Goal: Transaction & Acquisition: Subscribe to service/newsletter

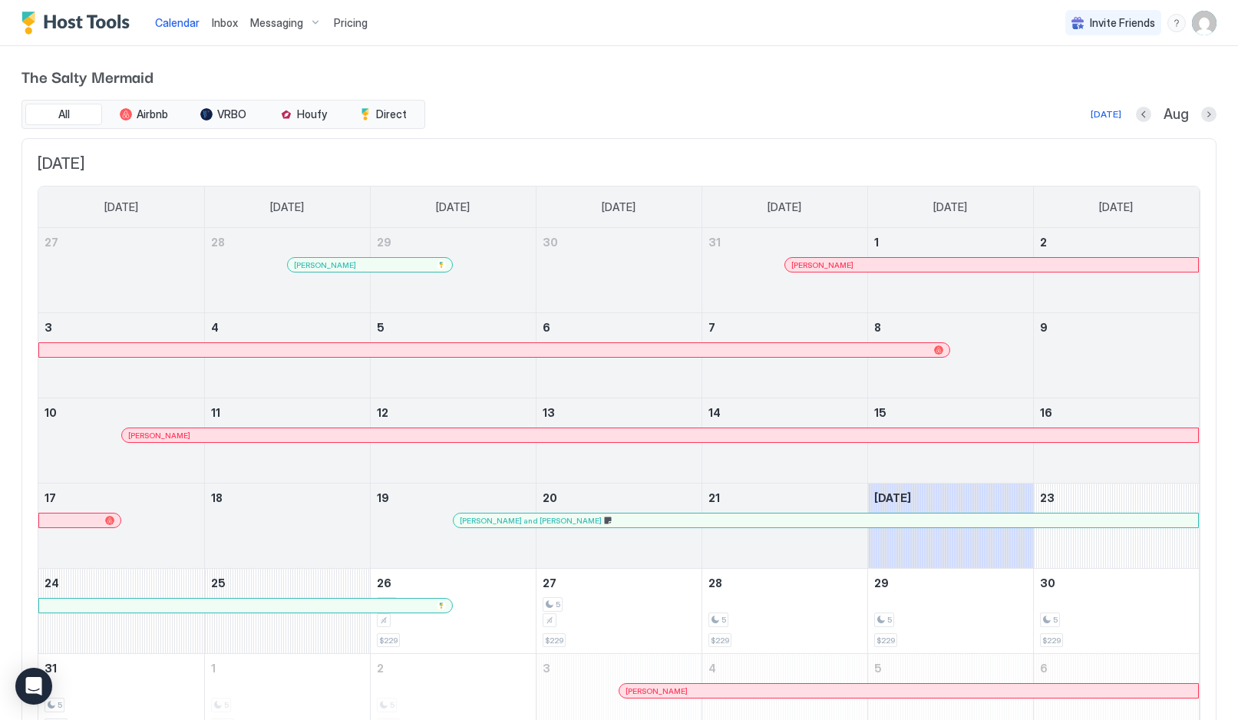
click at [1210, 30] on img "User profile" at bounding box center [1204, 23] width 25 height 25
click at [806, 86] on div "Settings" at bounding box center [830, 86] width 195 height 27
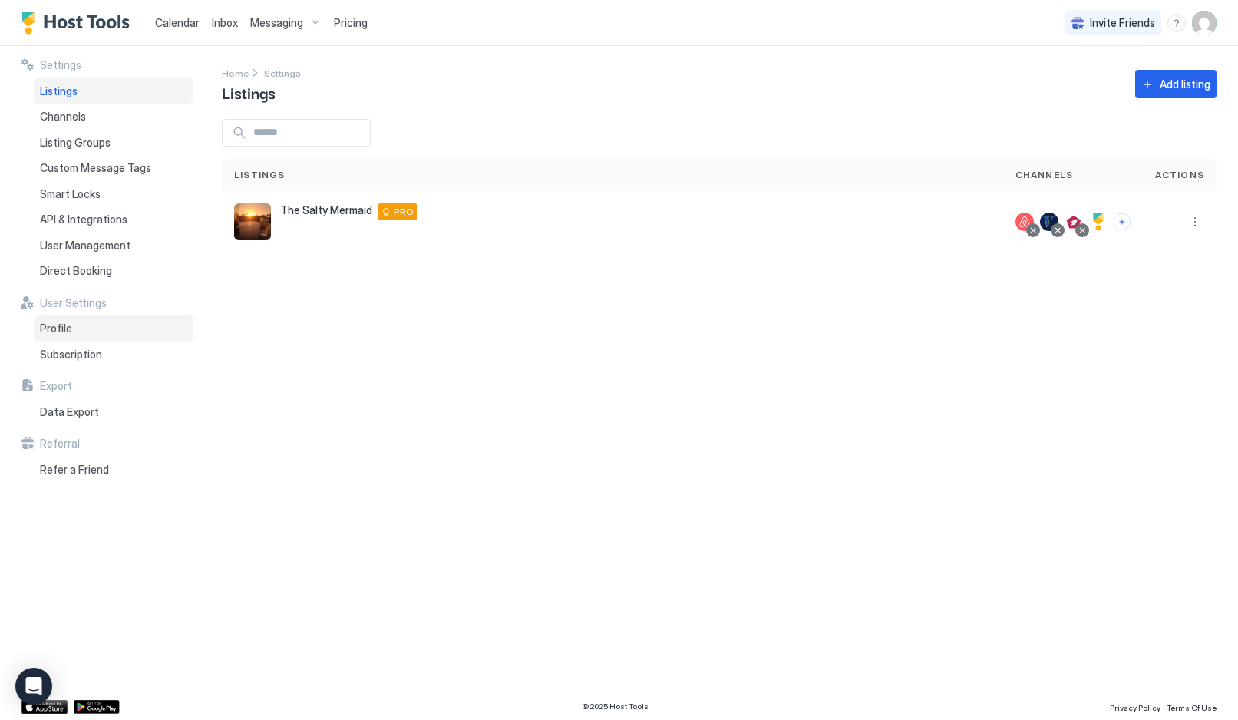
click at [48, 325] on span "Profile" at bounding box center [56, 329] width 32 height 14
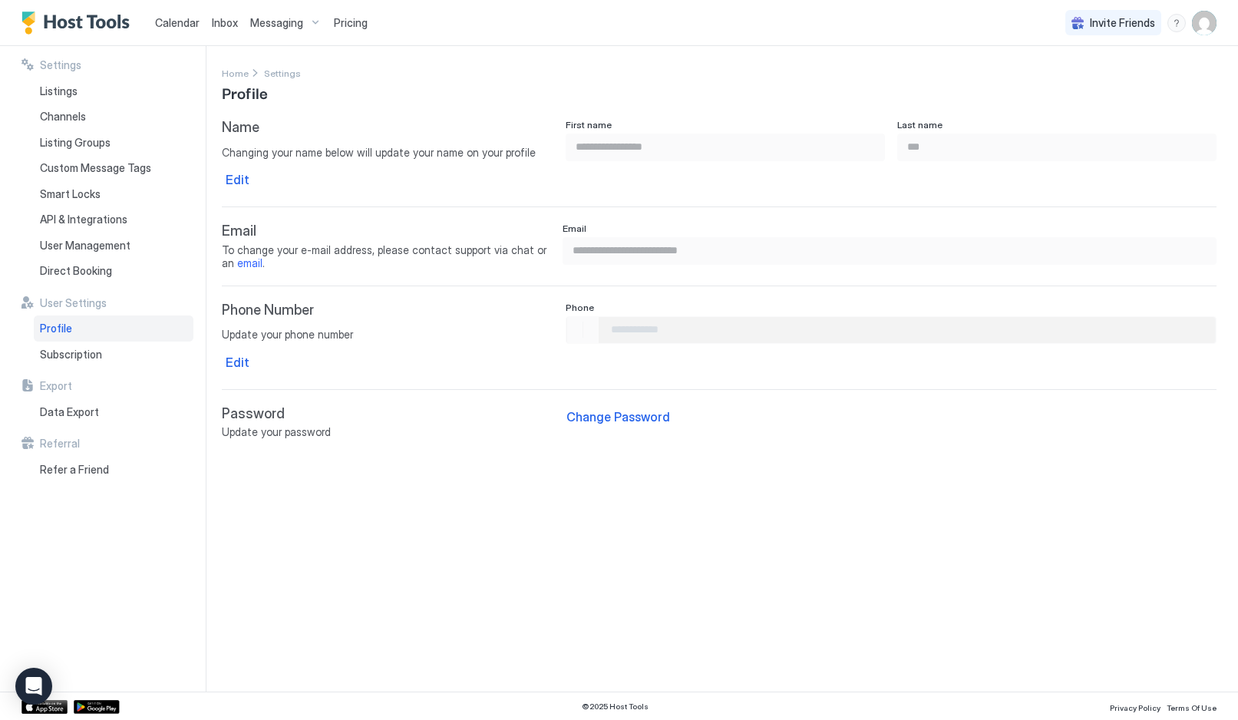
type input "**********"
click at [1203, 24] on img "User profile" at bounding box center [1204, 23] width 25 height 25
click at [861, 51] on span "The Salty Mermaid LLC" at bounding box center [829, 48] width 113 height 14
click at [864, 47] on span "The Salty Mermaid LLC" at bounding box center [829, 48] width 113 height 14
click at [1000, 31] on div at bounding box center [619, 360] width 1238 height 720
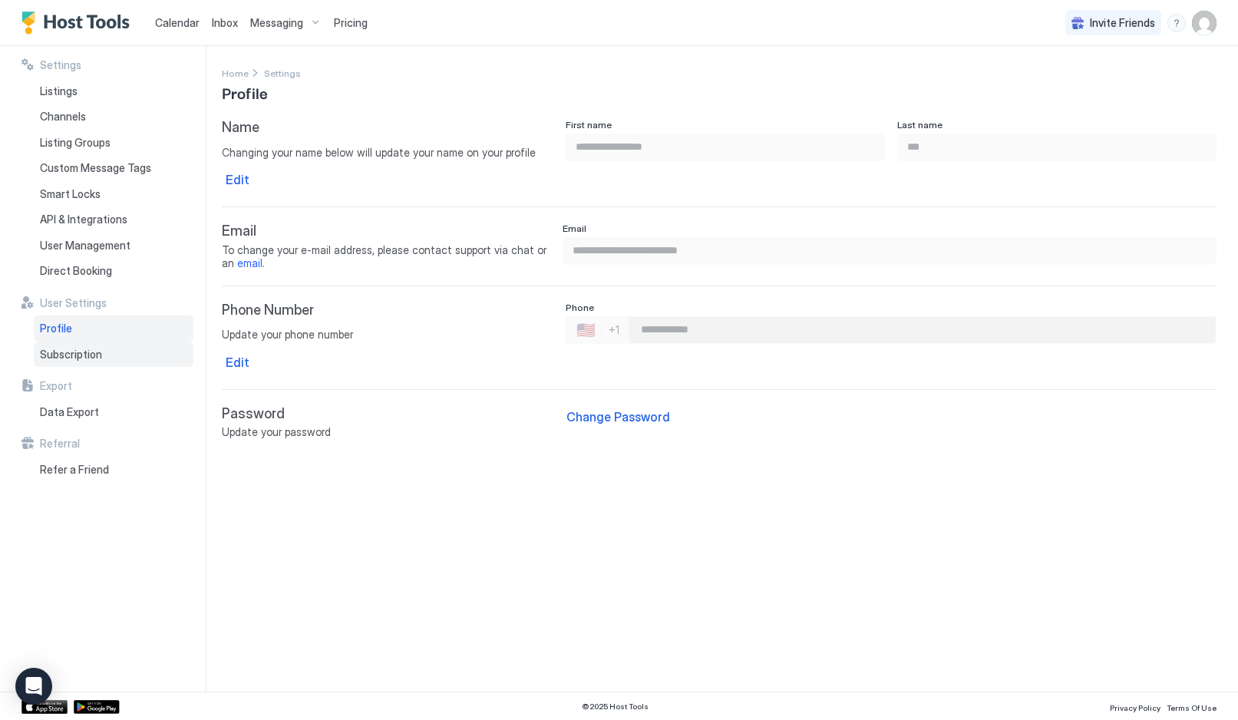
click at [62, 349] on span "Subscription" at bounding box center [71, 355] width 62 height 14
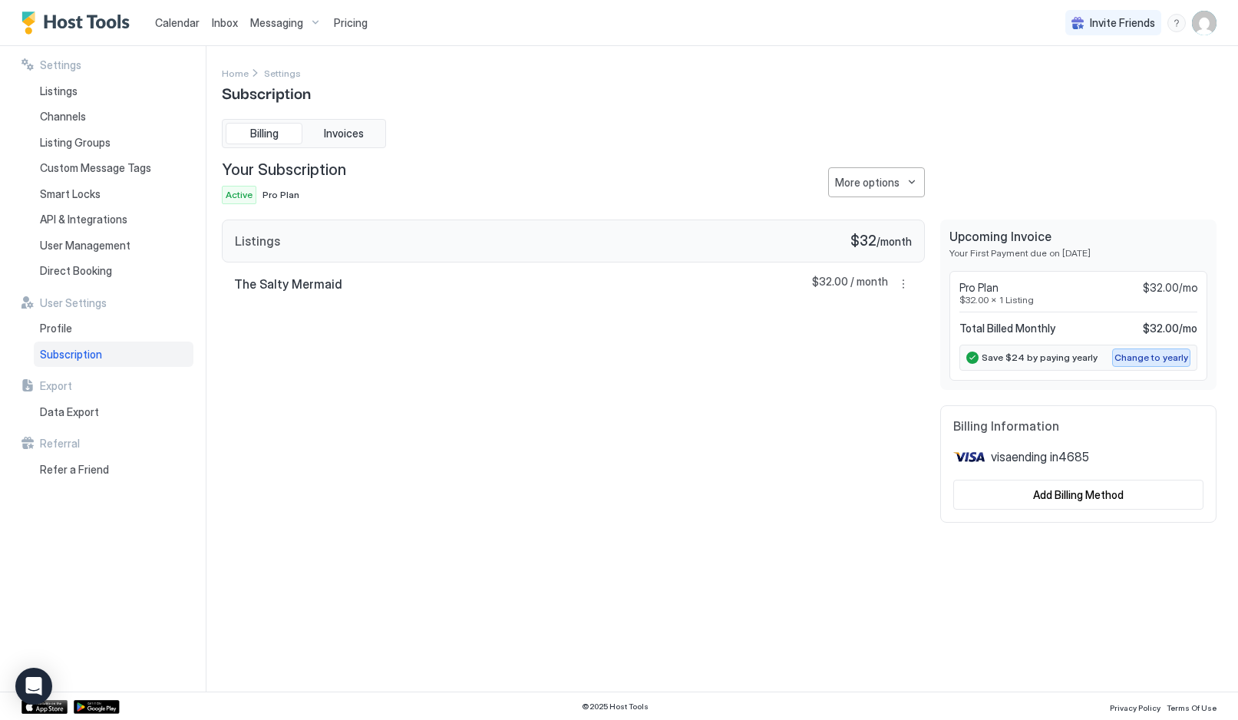
click at [1140, 354] on div "Change to yearly" at bounding box center [1152, 358] width 74 height 14
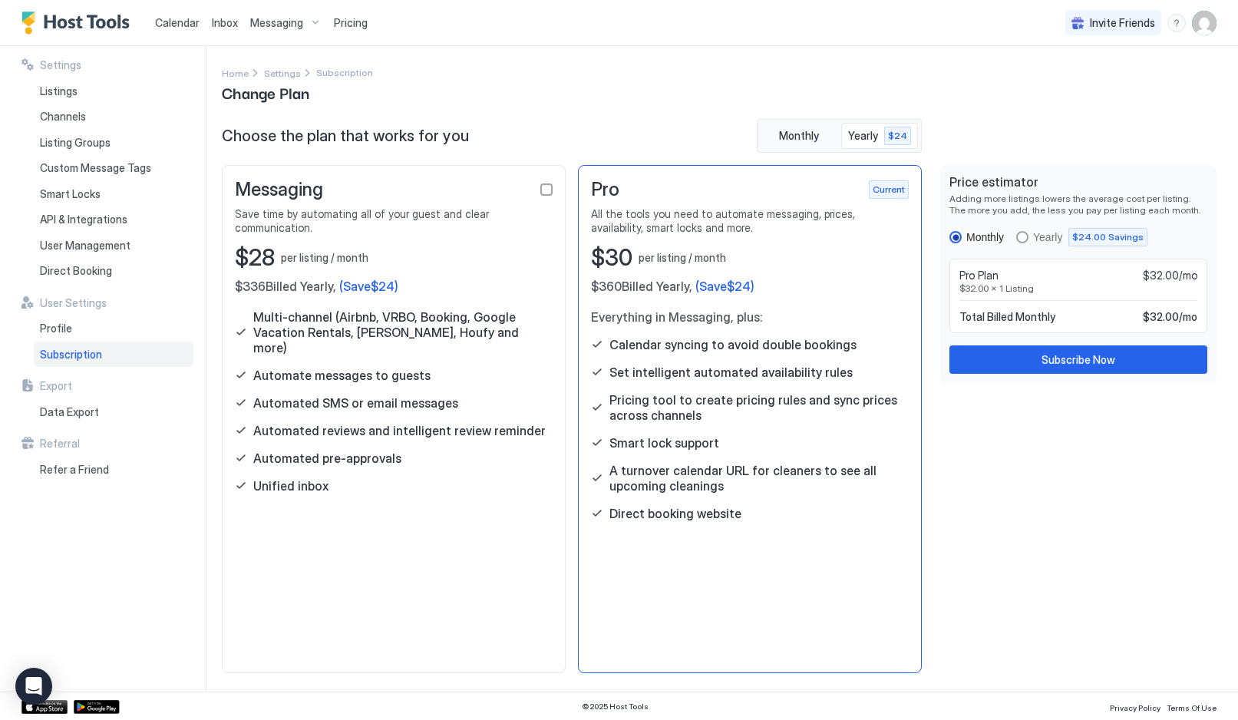
click at [1027, 230] on div "Yearly $24.00 Savings" at bounding box center [1081, 237] width 131 height 18
click at [1060, 368] on button "Subscribe Now" at bounding box center [1079, 359] width 258 height 28
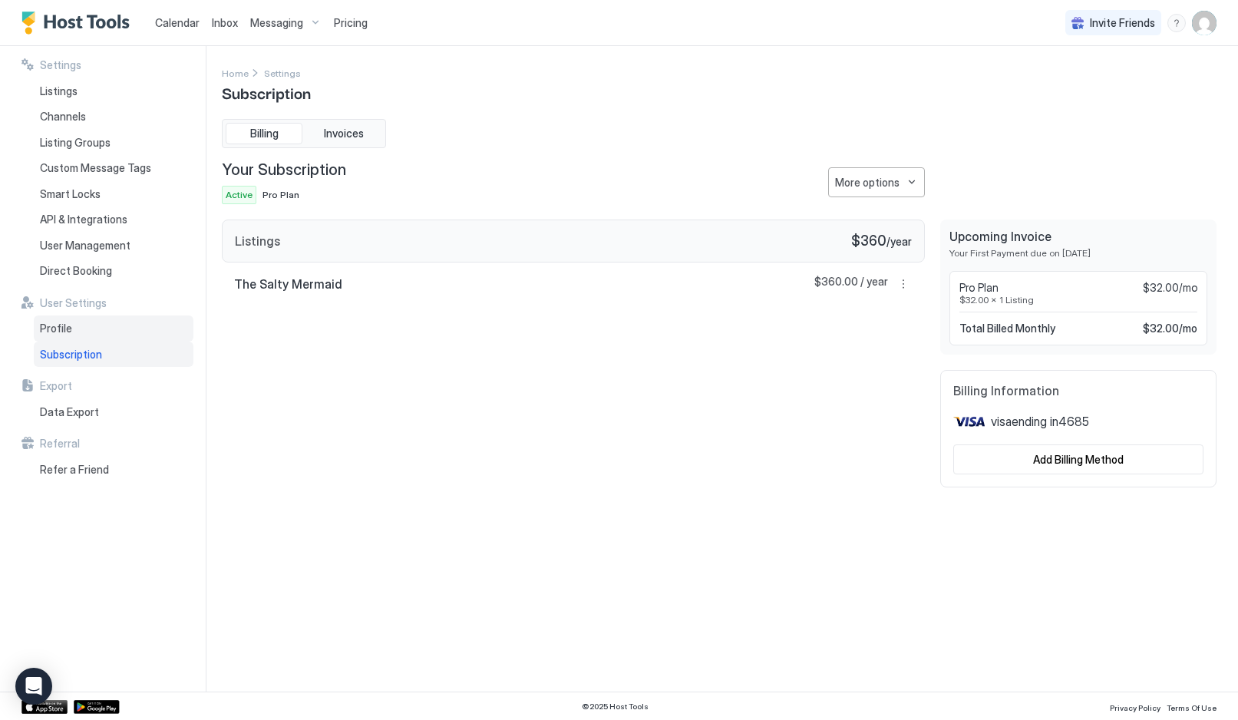
click at [54, 322] on span "Profile" at bounding box center [56, 329] width 32 height 14
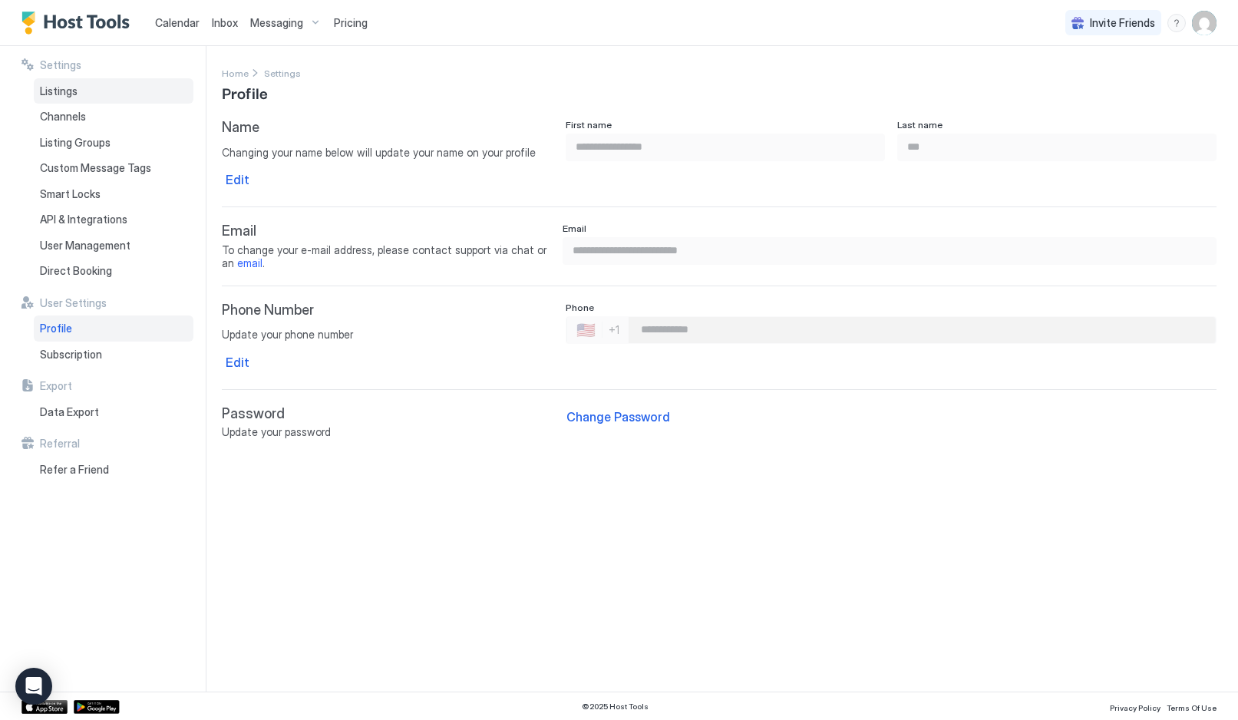
click at [51, 82] on div "Listings" at bounding box center [114, 91] width 160 height 26
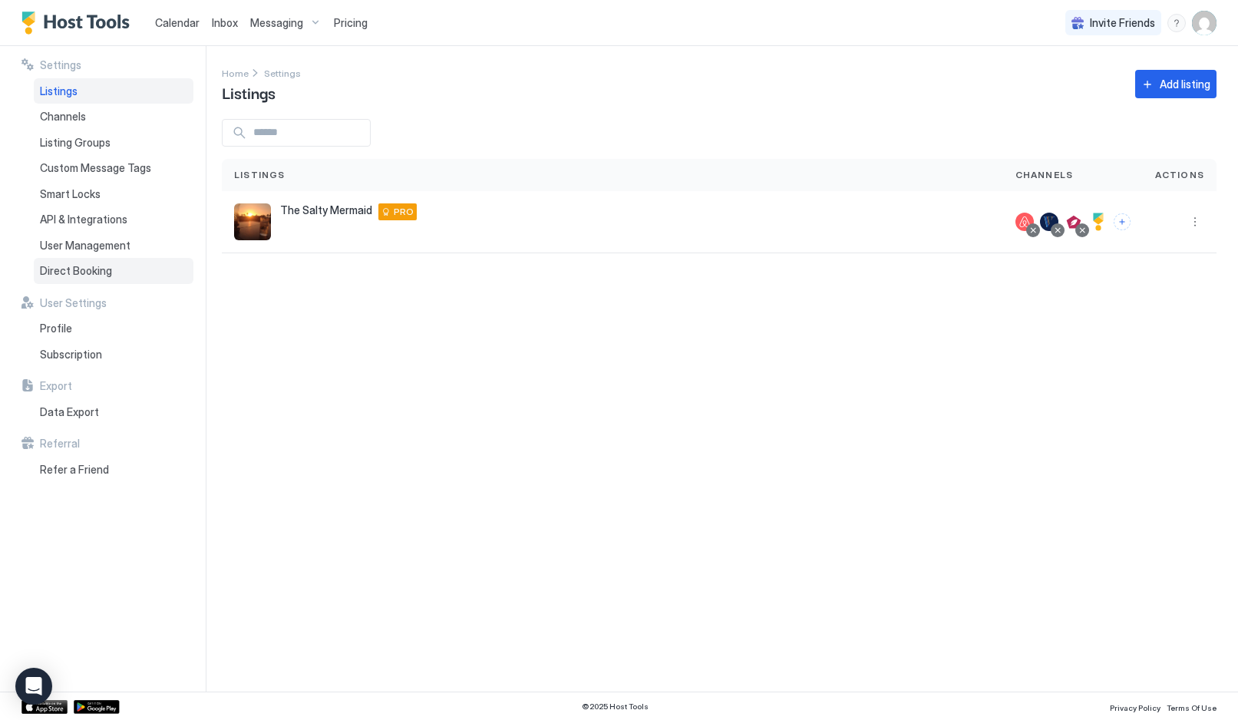
click at [61, 264] on span "Direct Booking" at bounding box center [76, 271] width 72 height 14
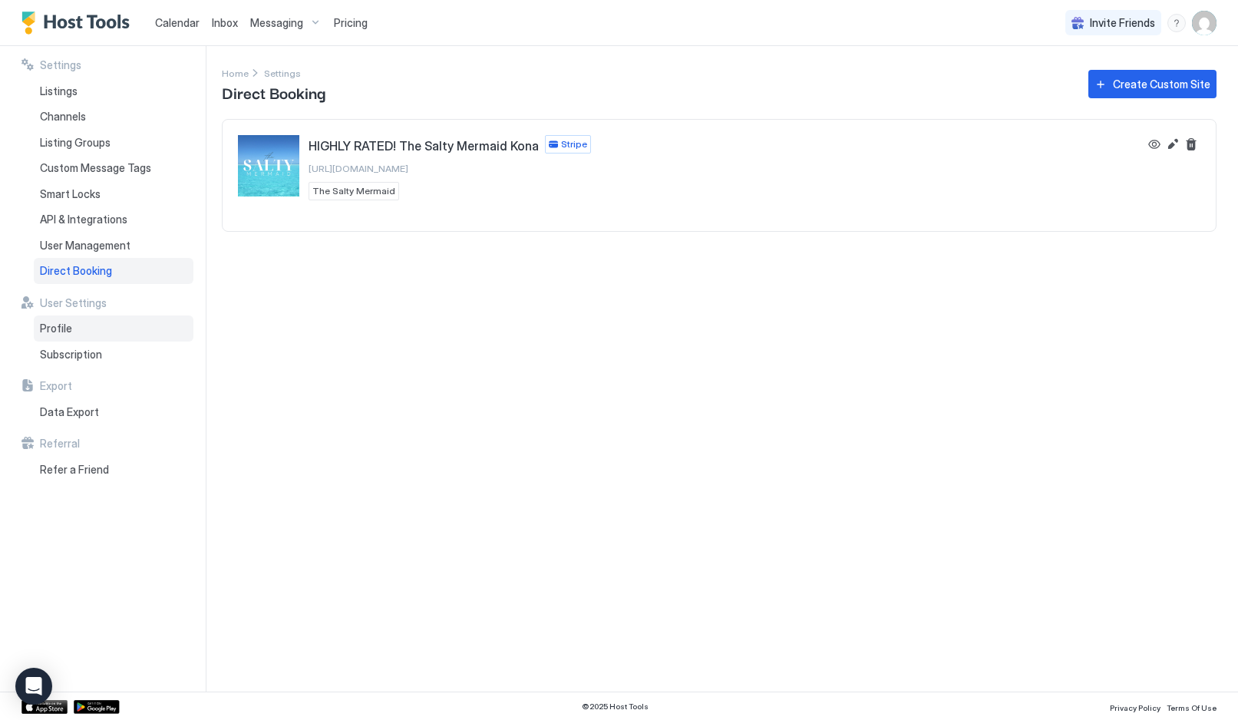
click at [55, 322] on span "Profile" at bounding box center [56, 329] width 32 height 14
